Goal: Transaction & Acquisition: Purchase product/service

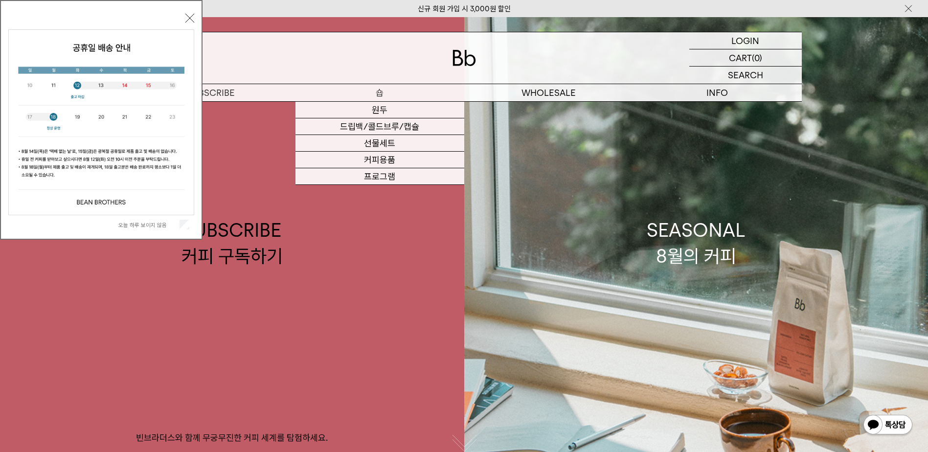
click at [386, 98] on p "숍" at bounding box center [379, 92] width 169 height 17
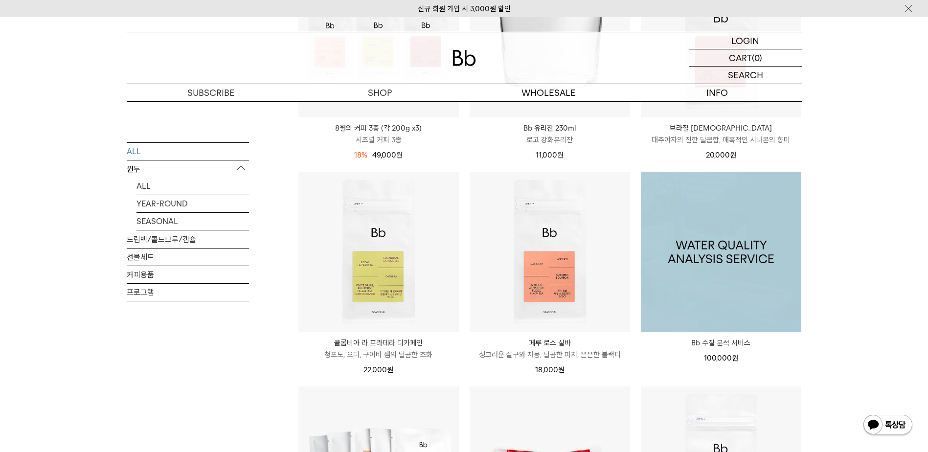
scroll to position [733, 0]
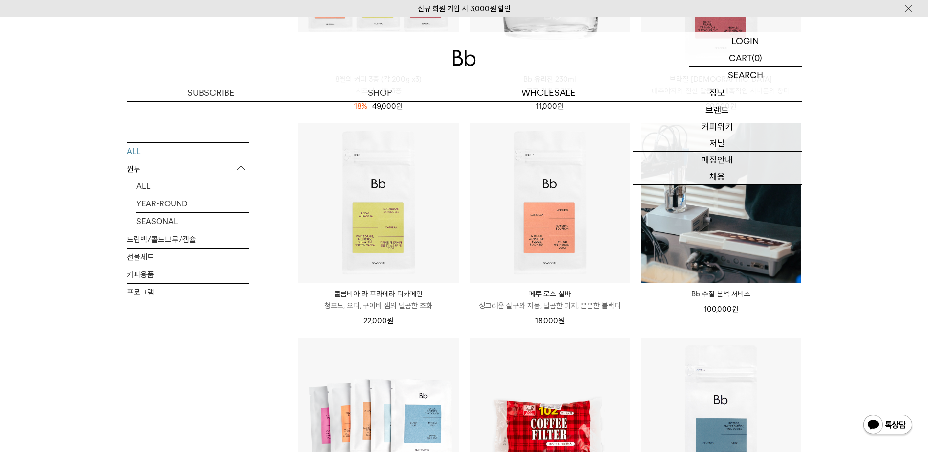
click at [710, 98] on p "정보" at bounding box center [717, 92] width 169 height 17
click at [719, 105] on link "브랜드" at bounding box center [717, 110] width 169 height 17
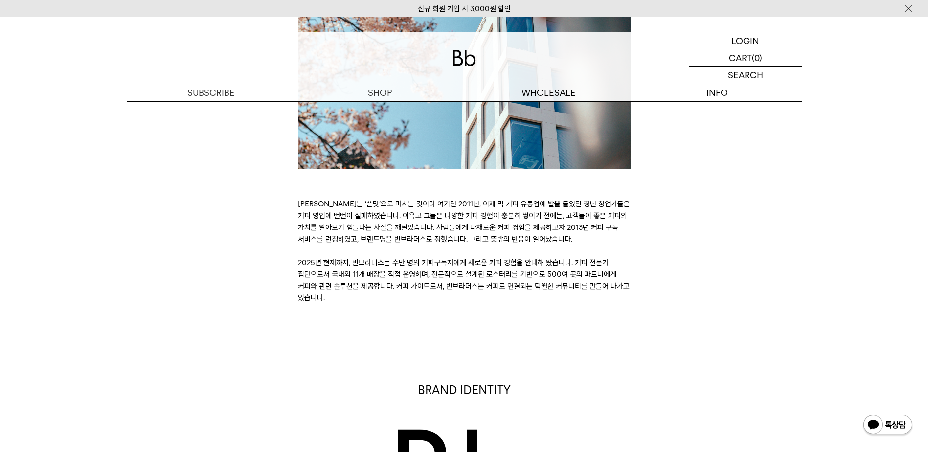
scroll to position [126, 0]
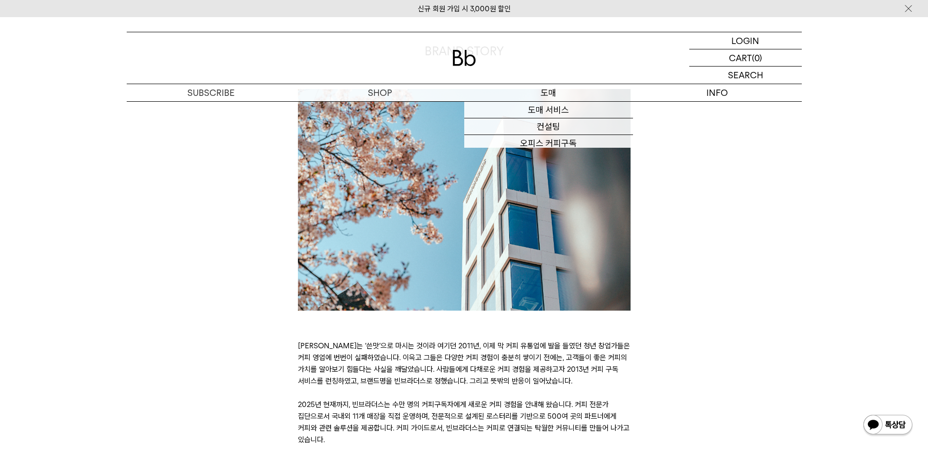
click at [568, 99] on p "도매" at bounding box center [548, 92] width 169 height 17
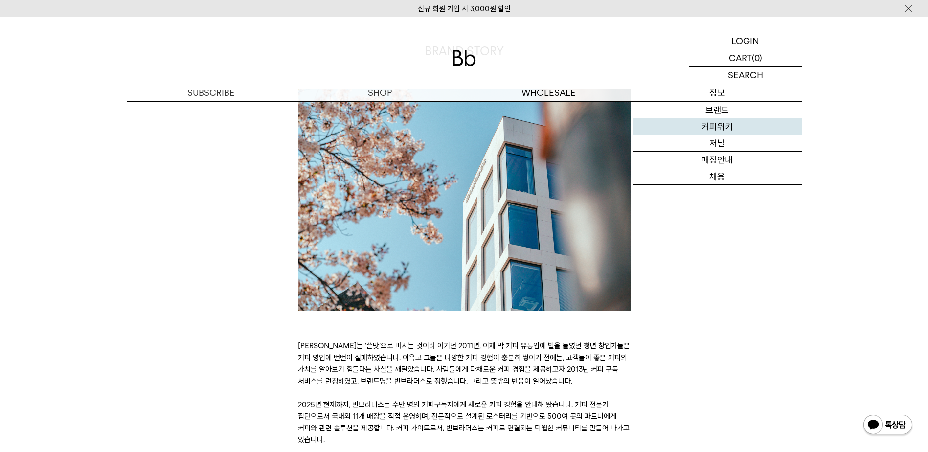
click at [732, 133] on link "커피위키" at bounding box center [717, 126] width 169 height 17
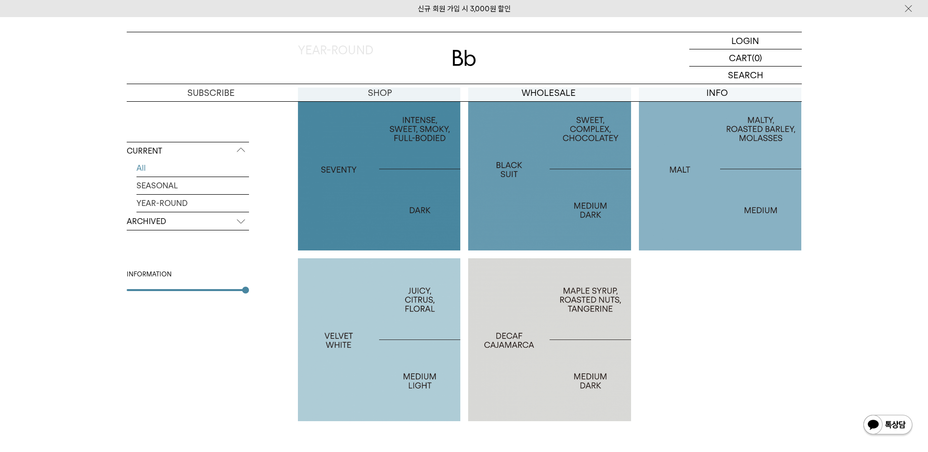
scroll to position [551, 0]
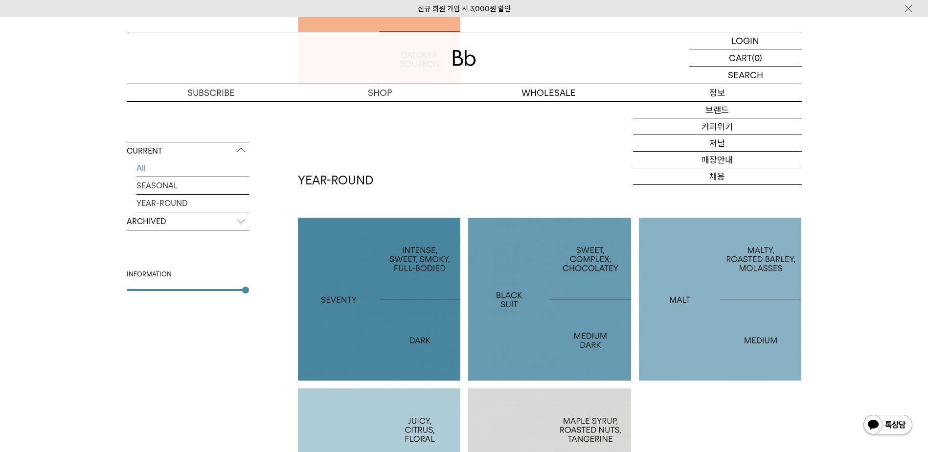
click at [726, 87] on p "정보" at bounding box center [717, 92] width 169 height 17
click at [721, 154] on link "매장안내" at bounding box center [717, 160] width 169 height 17
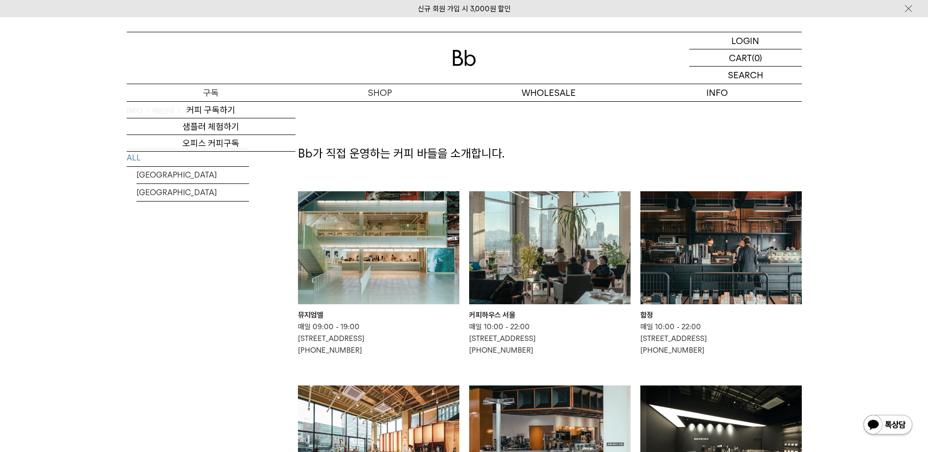
click at [251, 93] on p "구독" at bounding box center [211, 92] width 169 height 17
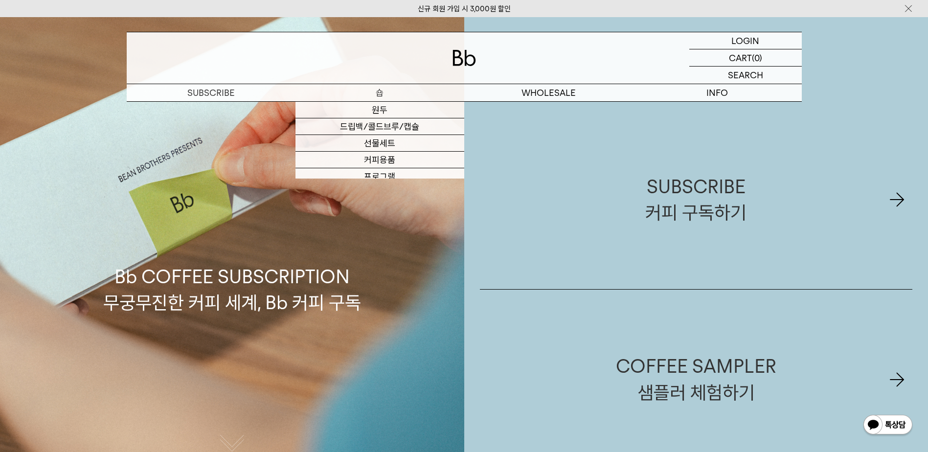
click at [377, 95] on p "숍" at bounding box center [379, 92] width 169 height 17
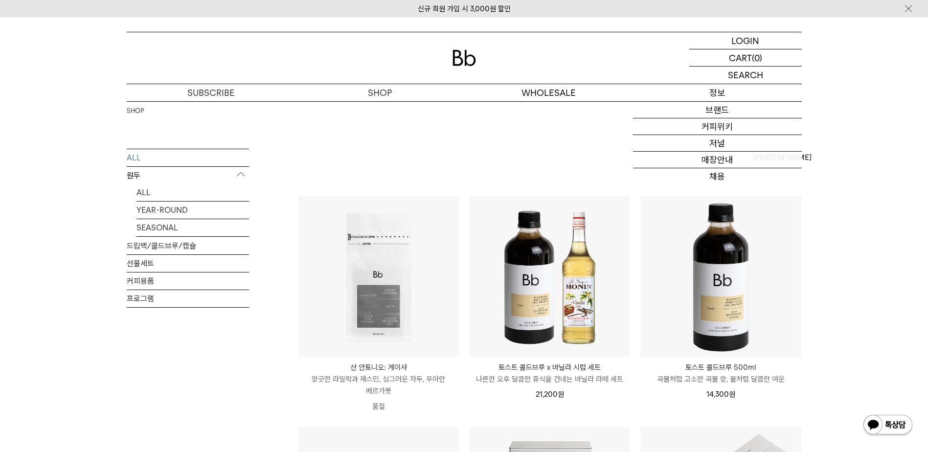
click at [711, 99] on p "정보" at bounding box center [717, 92] width 169 height 17
click at [718, 130] on link "커피위키" at bounding box center [717, 126] width 169 height 17
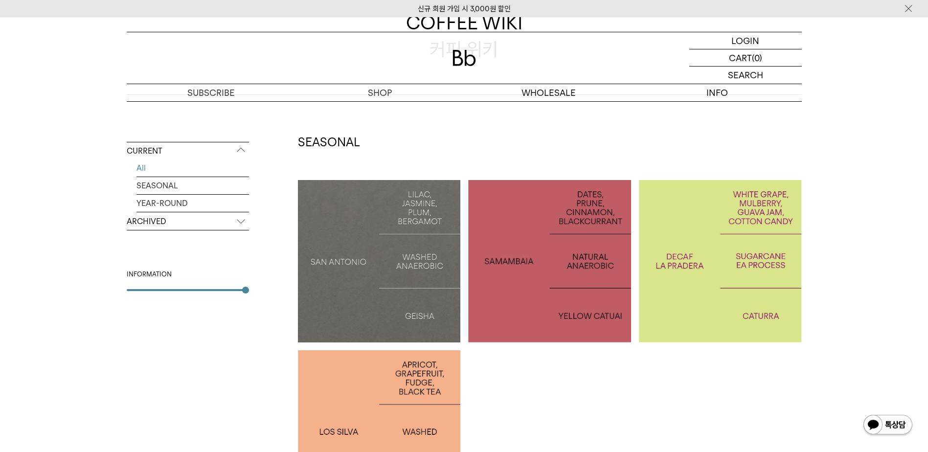
scroll to position [49, 0]
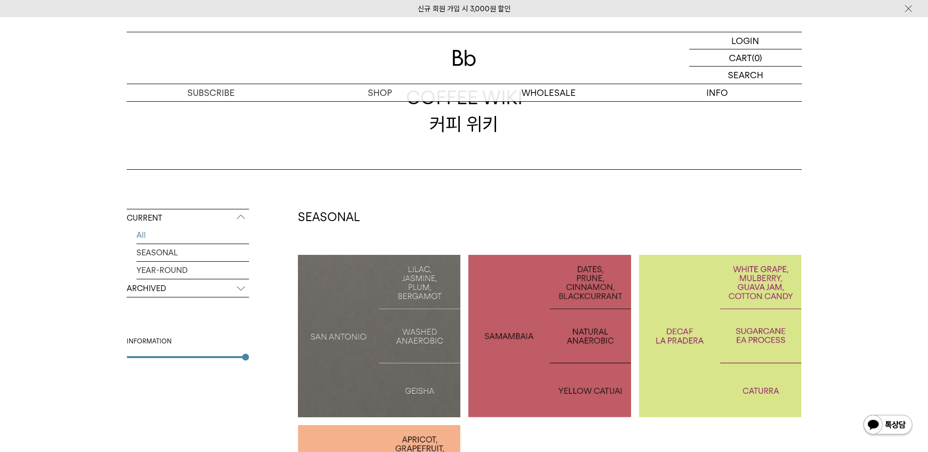
click at [700, 111] on div "COFFEE WIKI 커피 위키" at bounding box center [464, 110] width 675 height 117
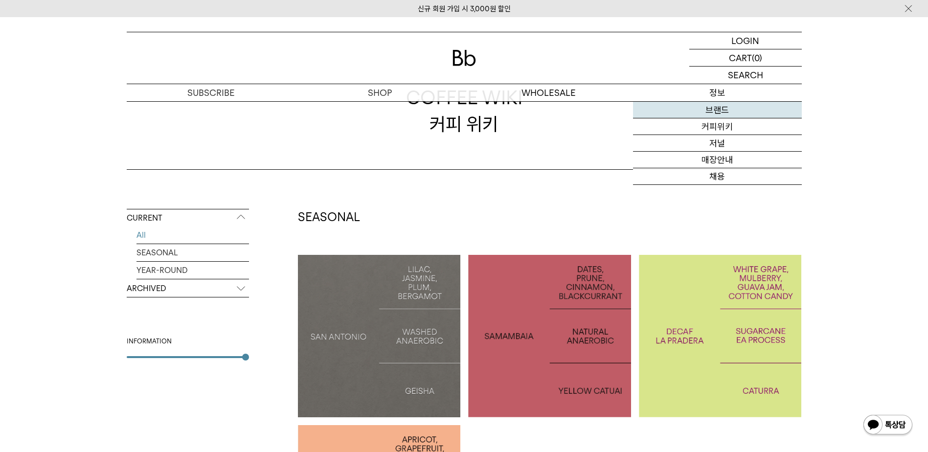
click at [716, 108] on link "브랜드" at bounding box center [717, 110] width 169 height 17
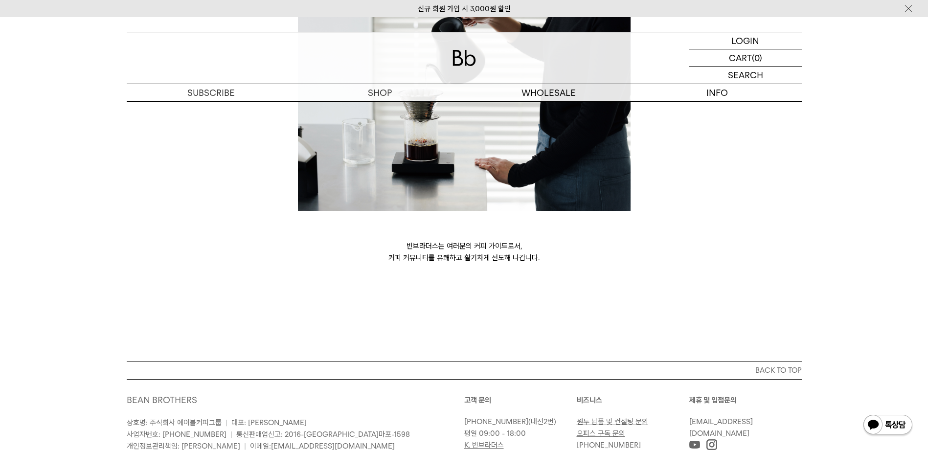
scroll to position [2668, 0]
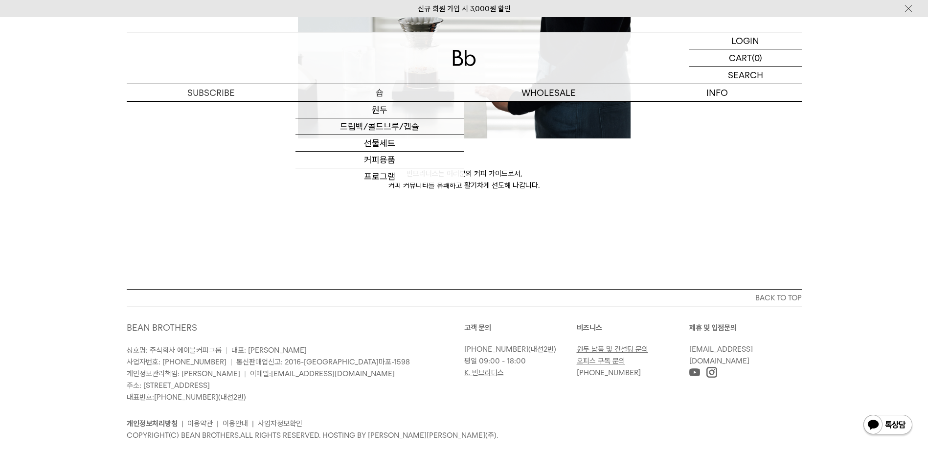
click at [394, 90] on p "숍" at bounding box center [379, 92] width 169 height 17
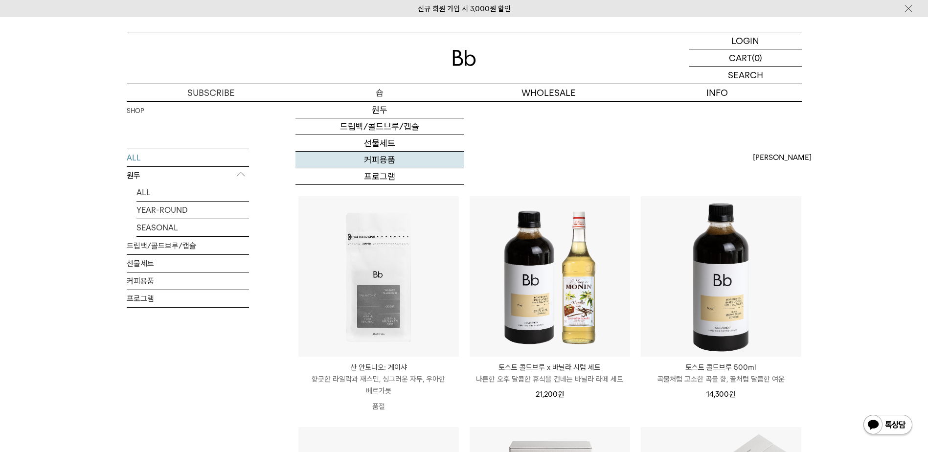
click at [389, 155] on link "커피용품" at bounding box center [379, 160] width 169 height 17
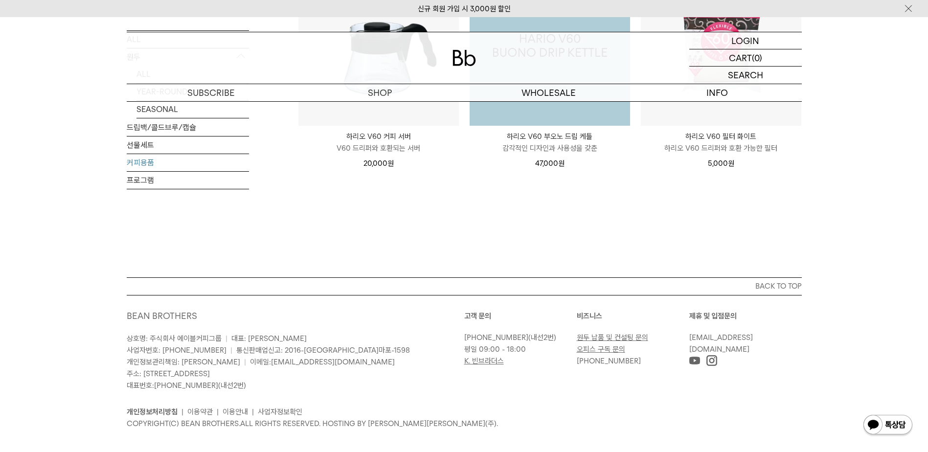
scroll to position [115, 0]
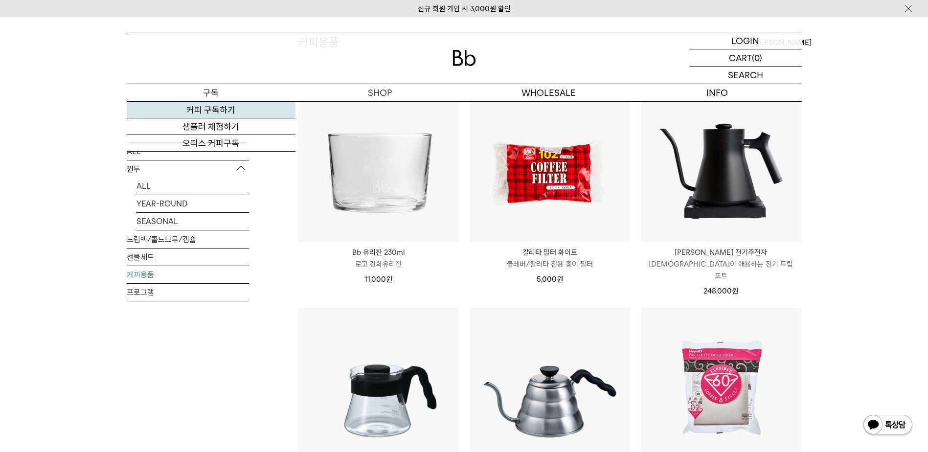
click at [224, 111] on link "커피 구독하기" at bounding box center [211, 110] width 169 height 17
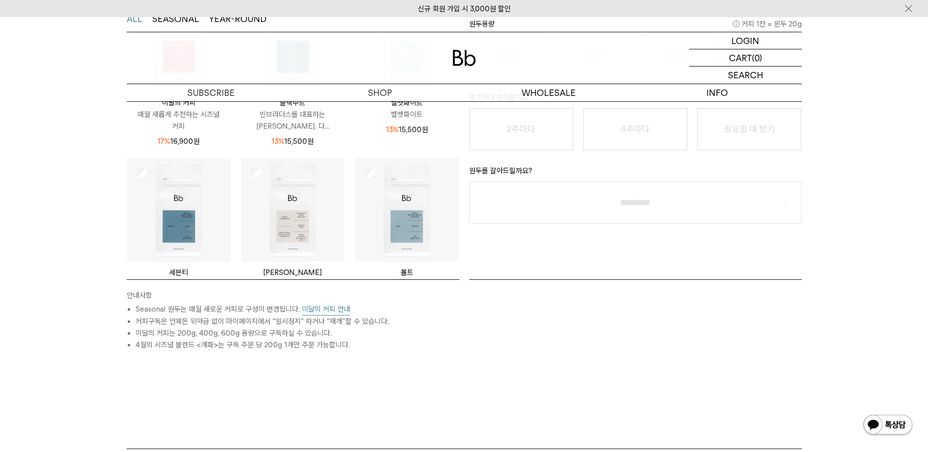
scroll to position [129, 0]
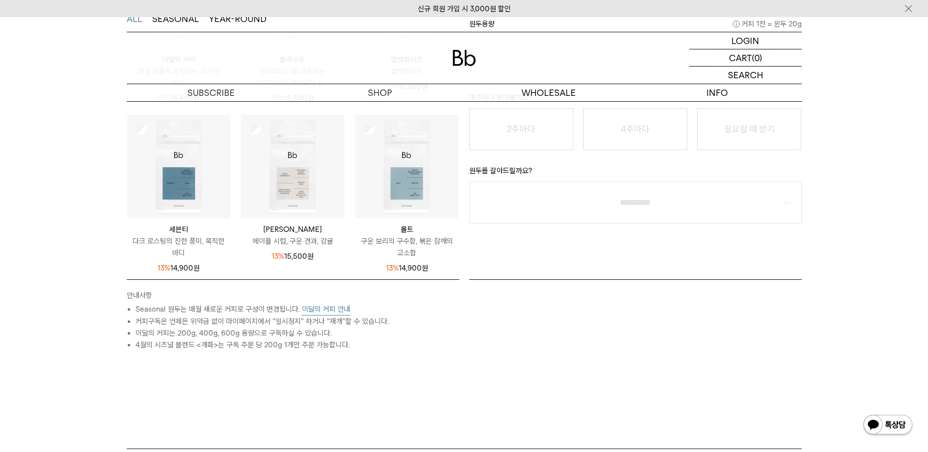
click at [531, 311] on div "원두타입 / 용량 × 1개 / 분쇄도 / 주기 원두타입 / 용량 / 분쇄도 / 주기 *" at bounding box center [635, 314] width 342 height 71
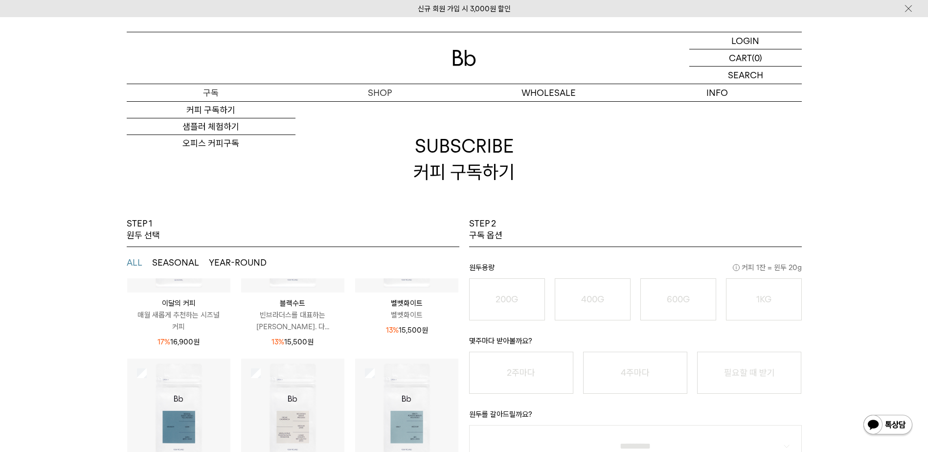
scroll to position [0, 0]
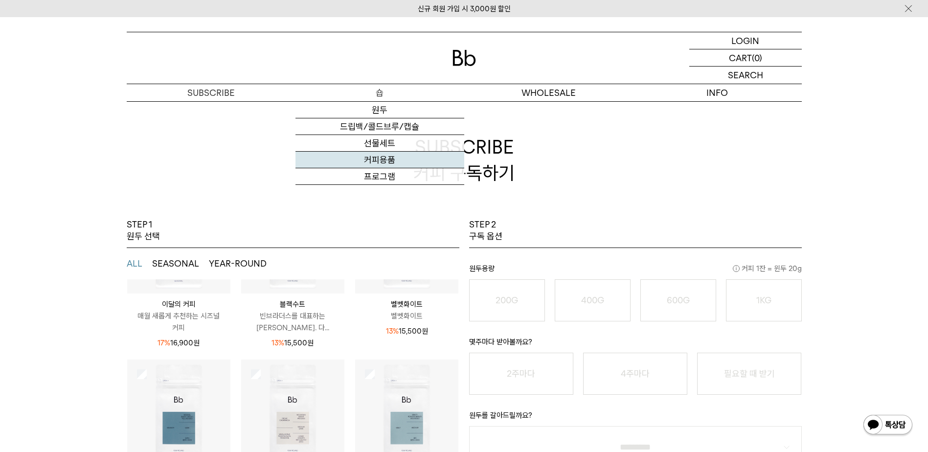
click at [382, 160] on link "커피용품" at bounding box center [379, 160] width 169 height 17
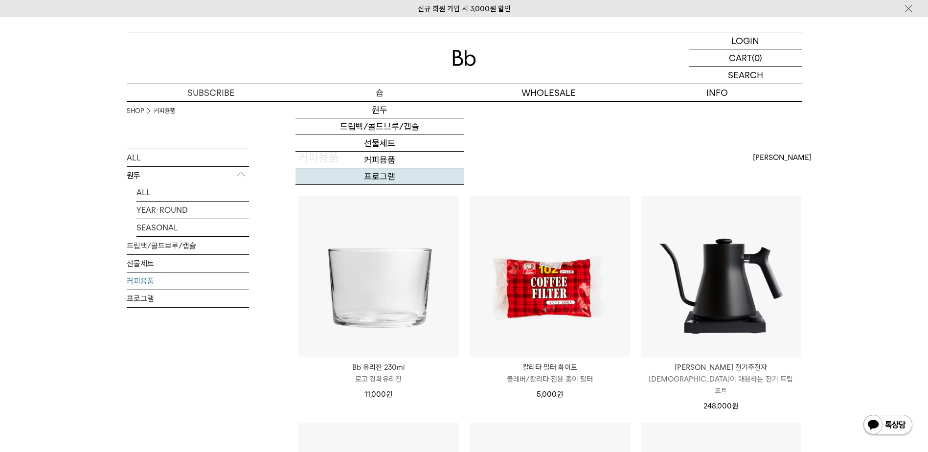
click at [388, 173] on link "프로그램" at bounding box center [379, 176] width 169 height 17
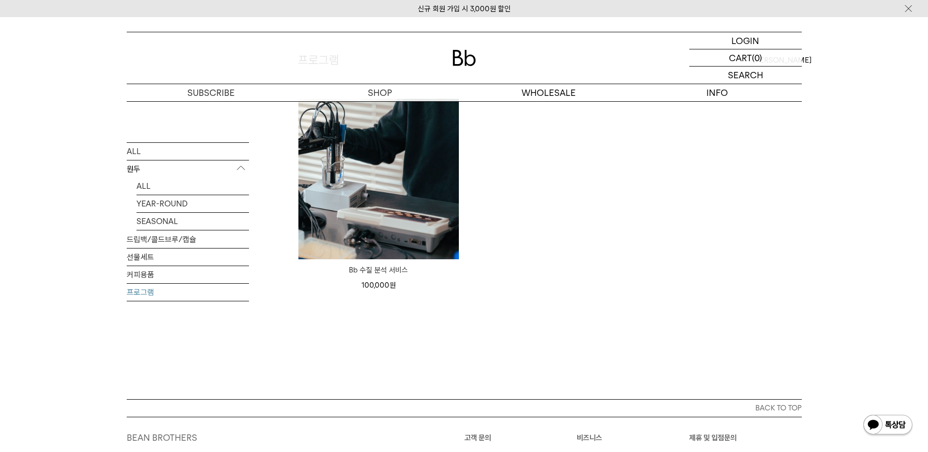
scroll to position [98, 0]
click at [0, 0] on img at bounding box center [0, 0] width 0 height 0
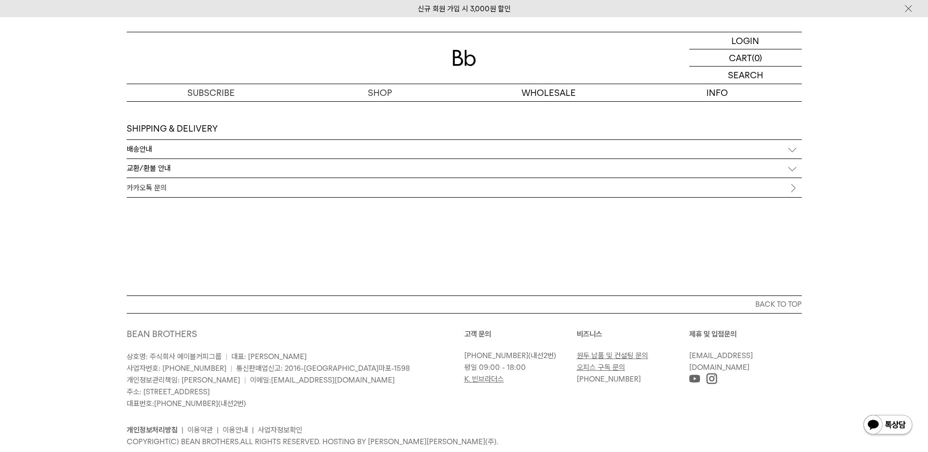
scroll to position [2593, 0]
